Goal: Task Accomplishment & Management: Use online tool/utility

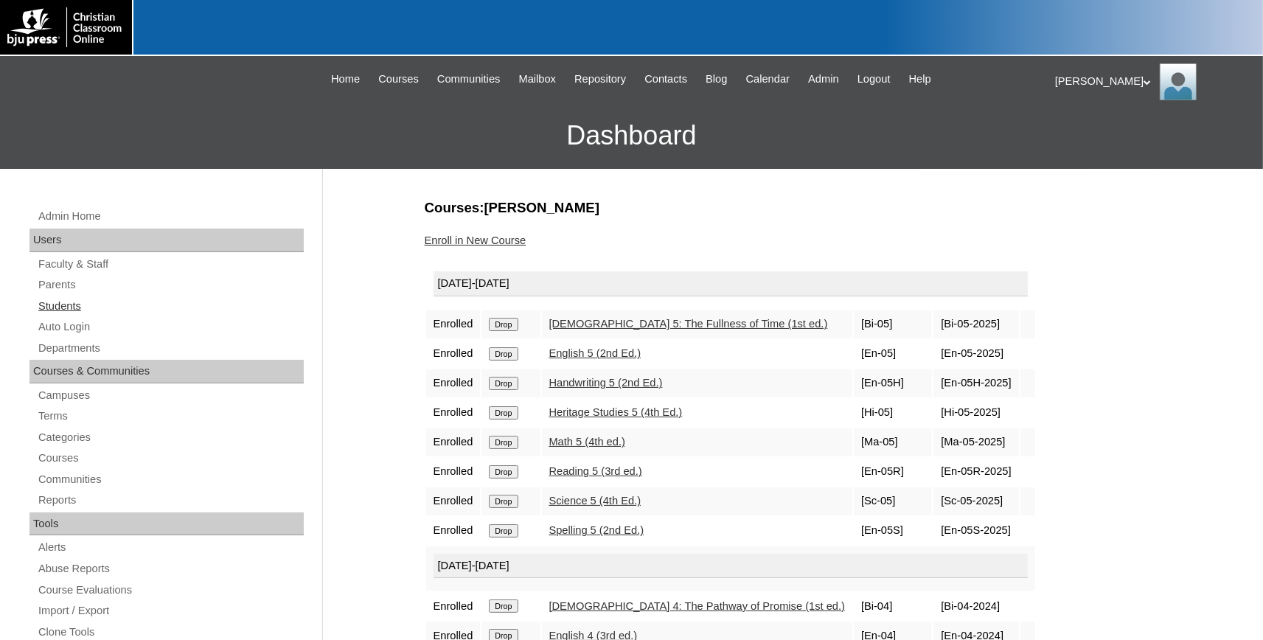
click at [53, 302] on link "Students" at bounding box center [170, 306] width 267 height 18
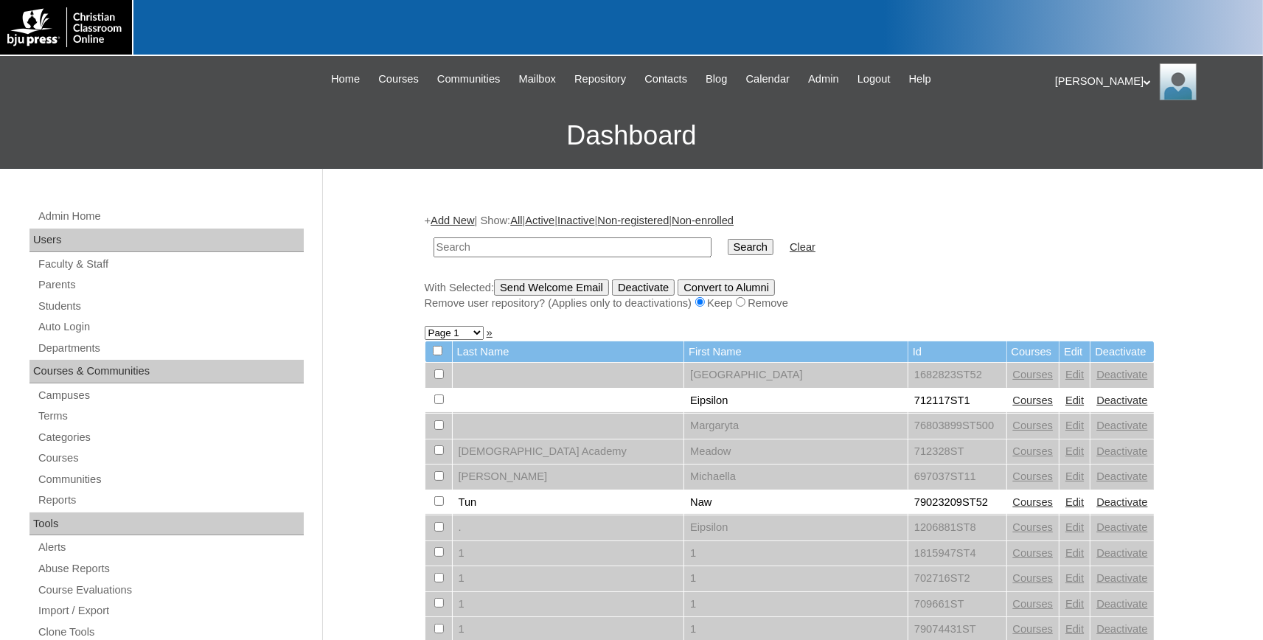
click at [560, 248] on input "text" at bounding box center [573, 247] width 278 height 20
type input "694437"
click at [728, 239] on input "Search" at bounding box center [751, 247] width 46 height 16
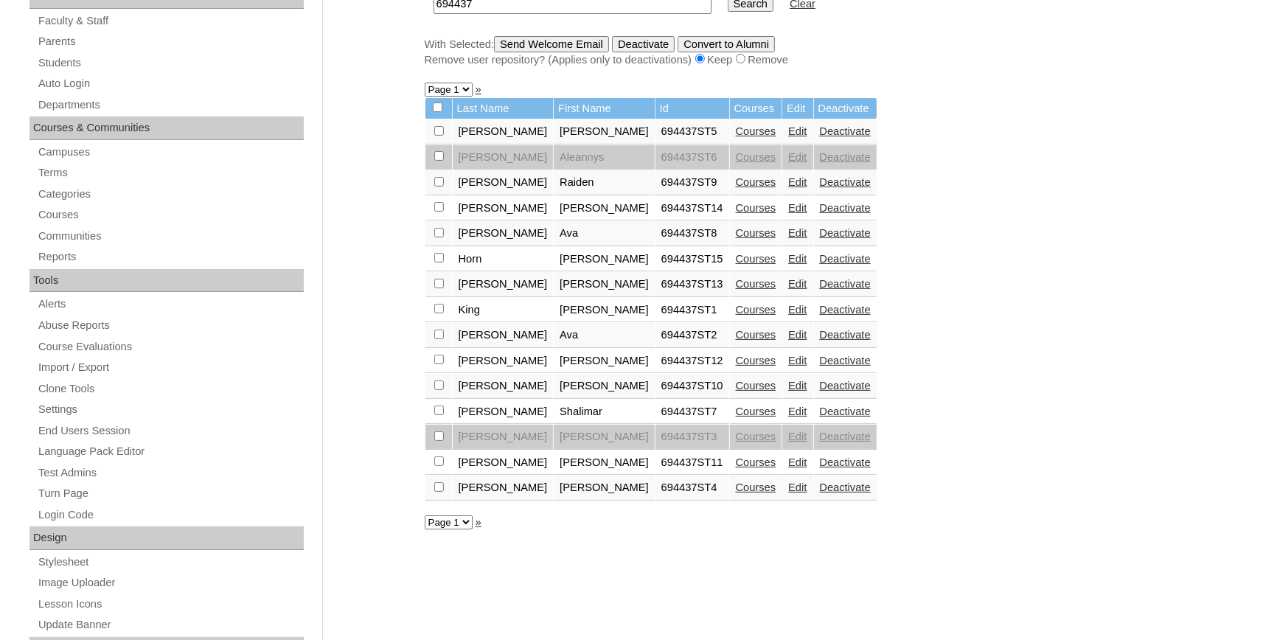
scroll to position [406, 0]
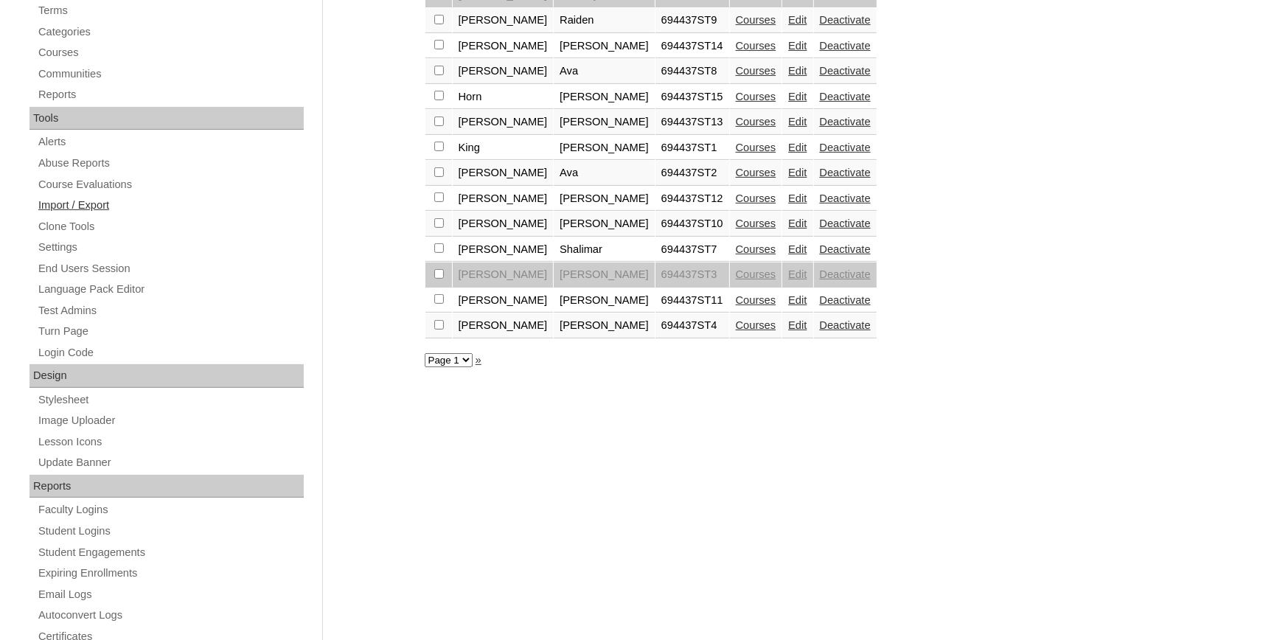
click at [102, 204] on link "Import / Export" at bounding box center [170, 205] width 267 height 18
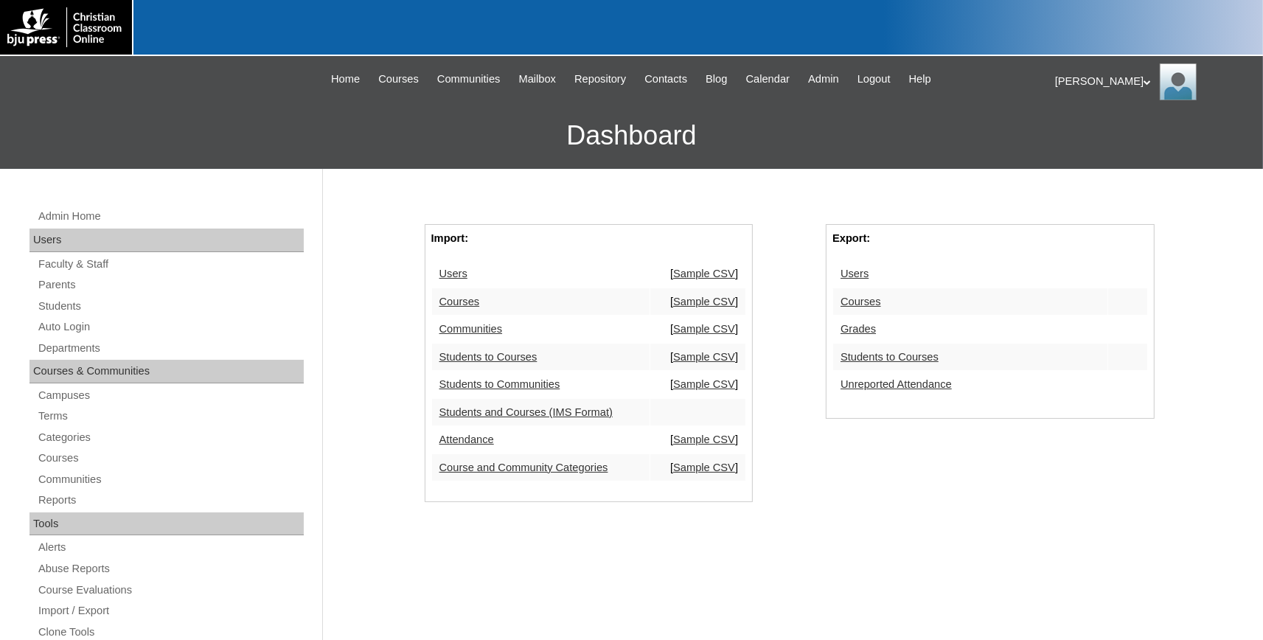
click at [909, 355] on link "Students to Courses" at bounding box center [890, 357] width 98 height 12
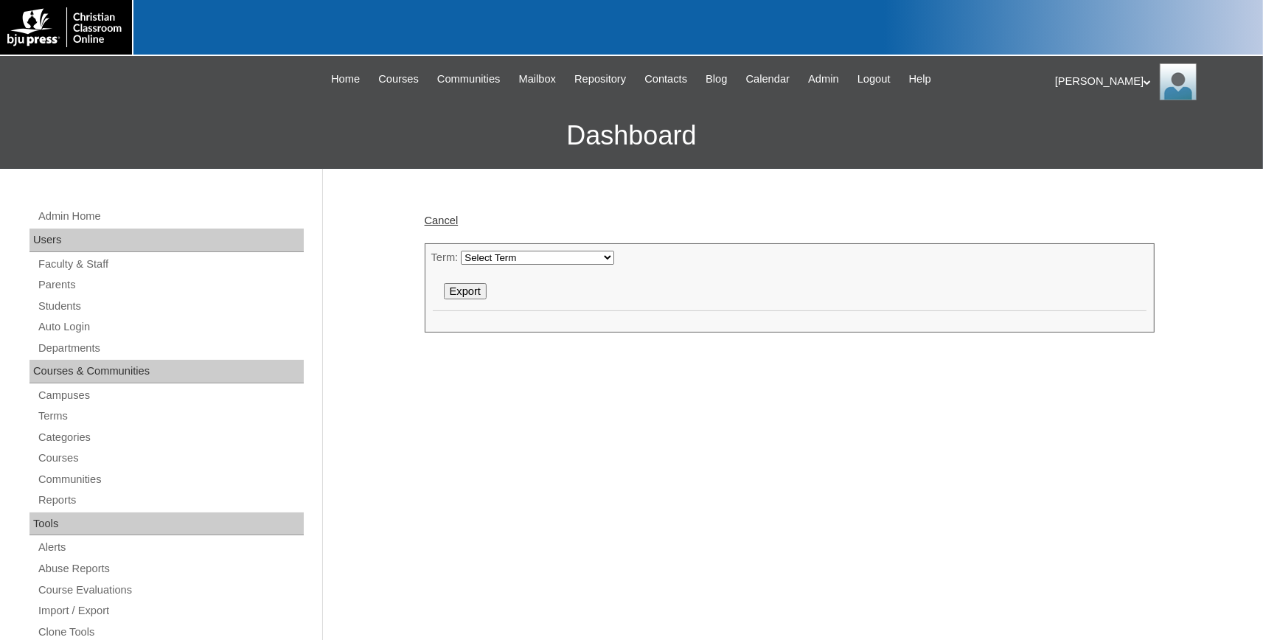
select select "51"
click option "[DATE]-[DATE]" at bounding box center [0, 0] width 0 height 0
click at [473, 292] on input "Export" at bounding box center [465, 291] width 43 height 16
